Goal: Complete application form

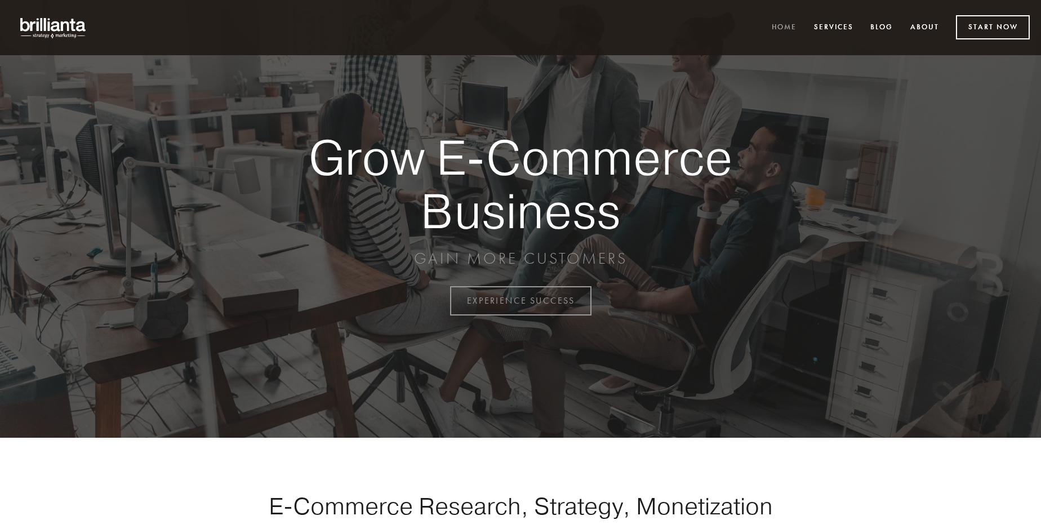
scroll to position [2953, 0]
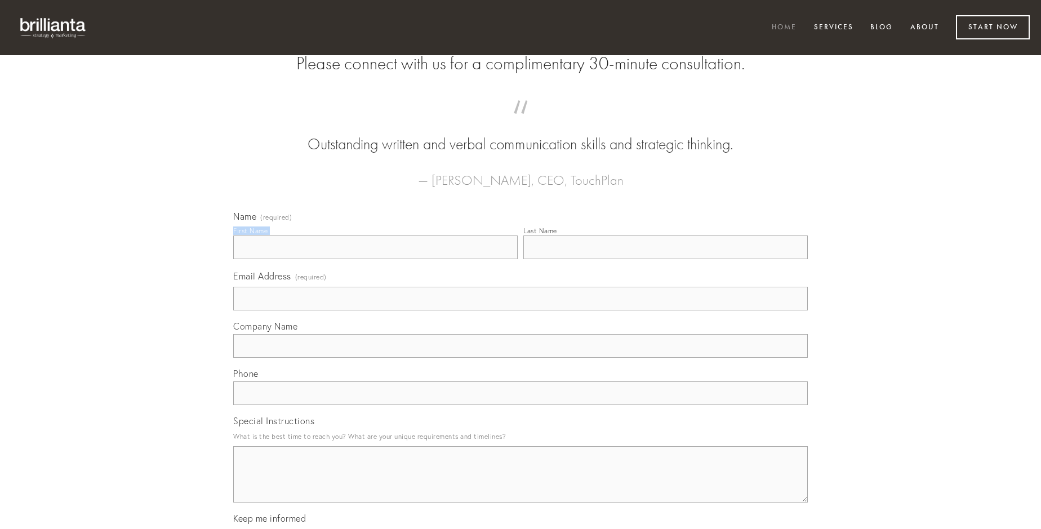
type input "[PERSON_NAME]"
click at [665, 259] on input "Last Name" at bounding box center [665, 248] width 285 height 24
type input "[PERSON_NAME]"
click at [521, 310] on input "Email Address (required)" at bounding box center [520, 299] width 575 height 24
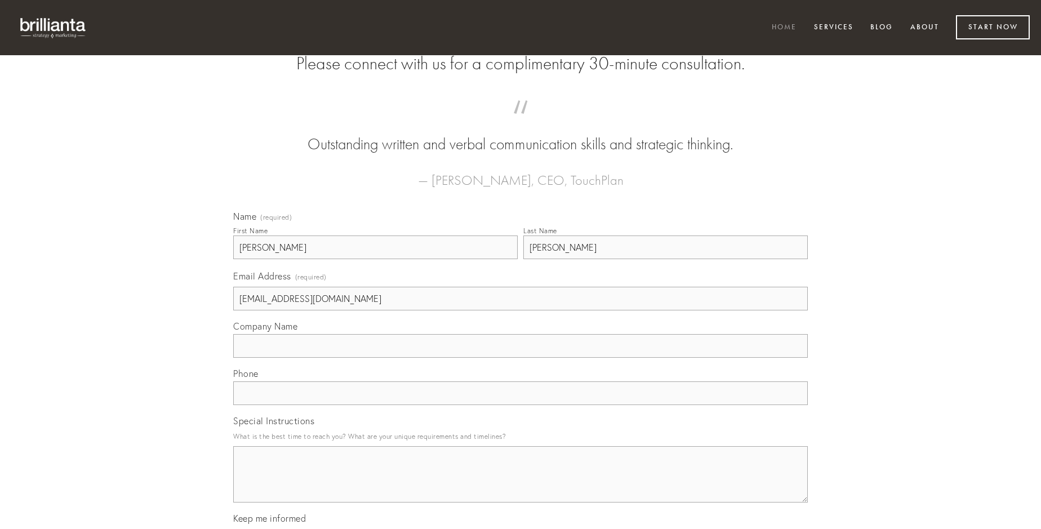
type input "[EMAIL_ADDRESS][DOMAIN_NAME]"
click at [521, 358] on input "Company Name" at bounding box center [520, 346] width 575 height 24
type input "tertius"
click at [521, 405] on input "text" at bounding box center [520, 393] width 575 height 24
click at [521, 485] on textarea "Special Instructions" at bounding box center [520, 474] width 575 height 56
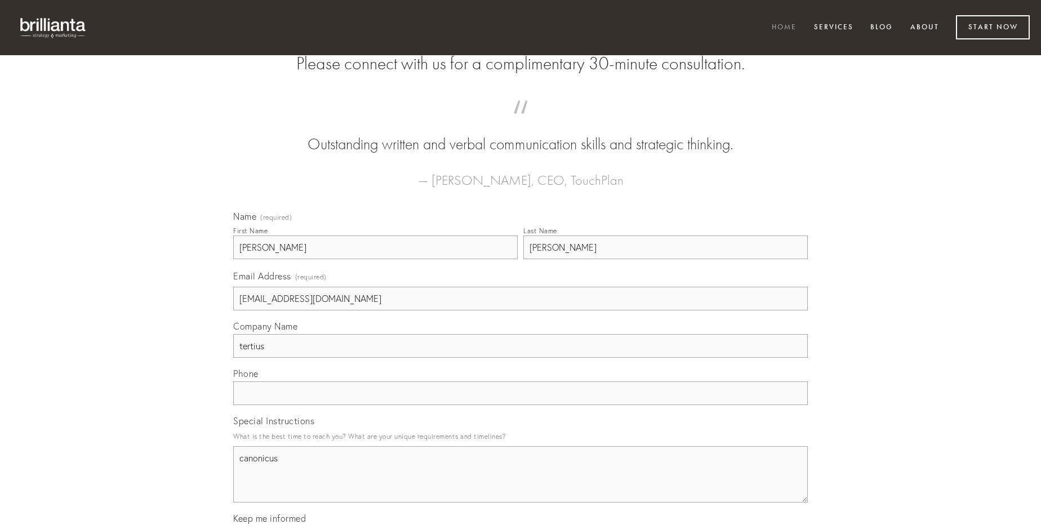
type textarea "canonicus"
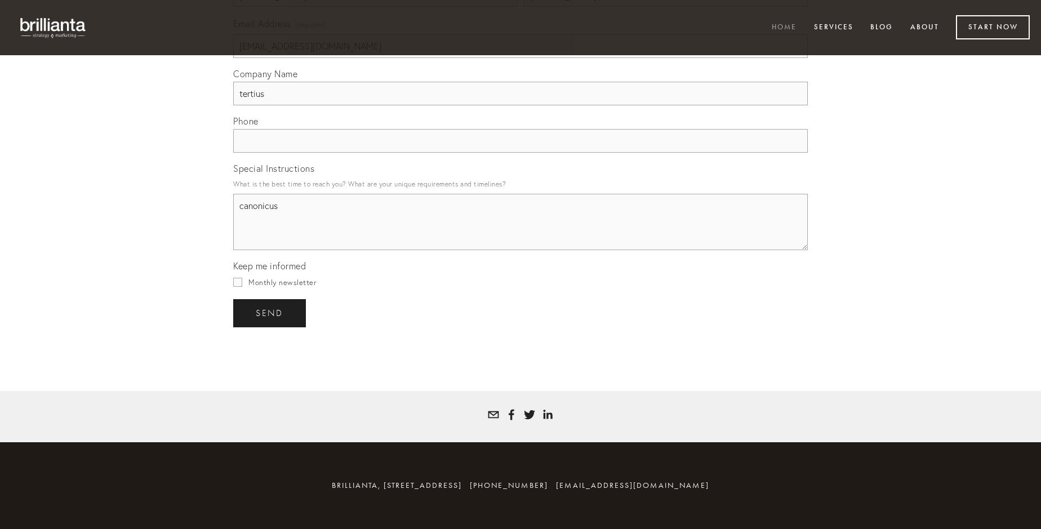
click at [270, 313] on span "send" at bounding box center [270, 313] width 28 height 10
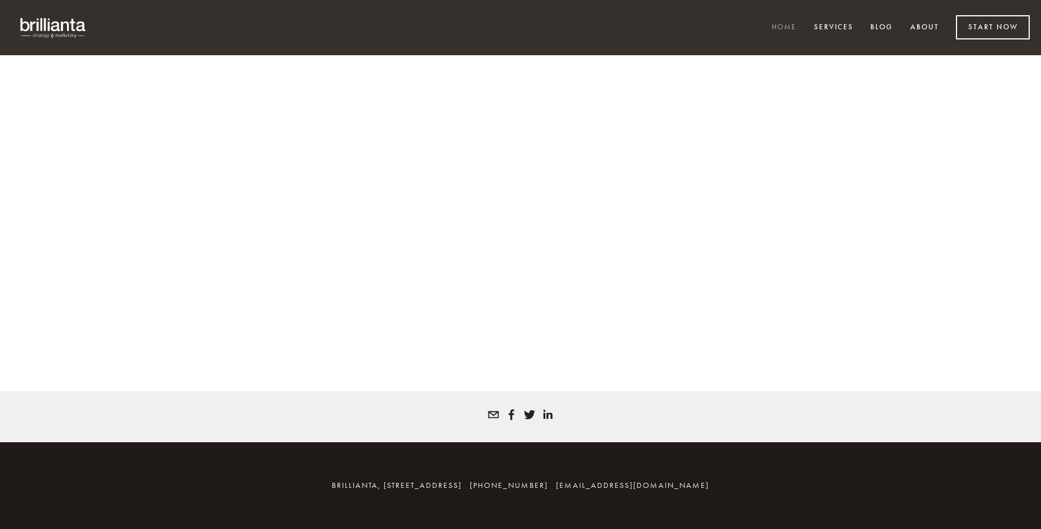
scroll to position [2938, 0]
